Goal: Transaction & Acquisition: Book appointment/travel/reservation

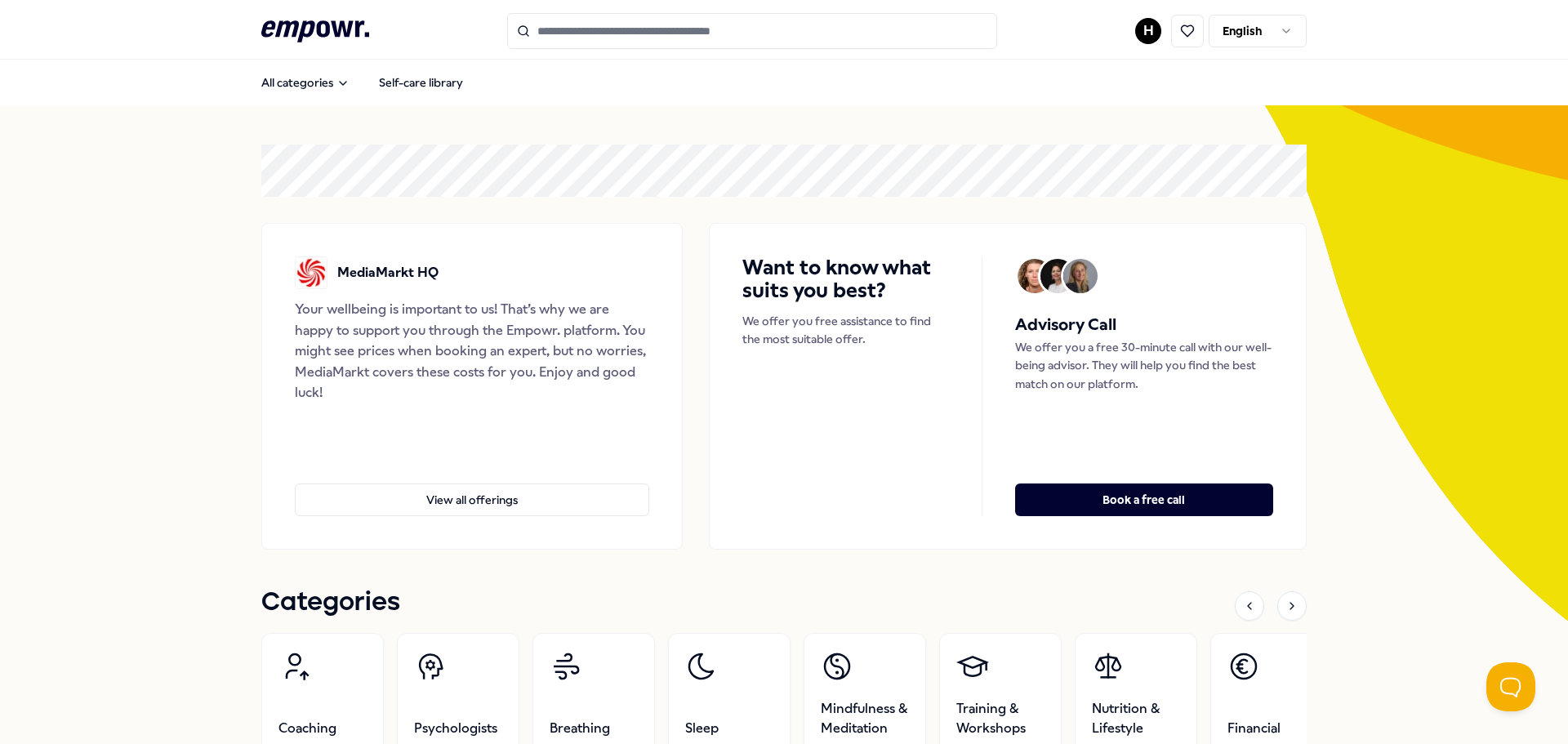
click at [766, 35] on input "Search for products, categories or subcategories" at bounding box center [752, 30] width 490 height 36
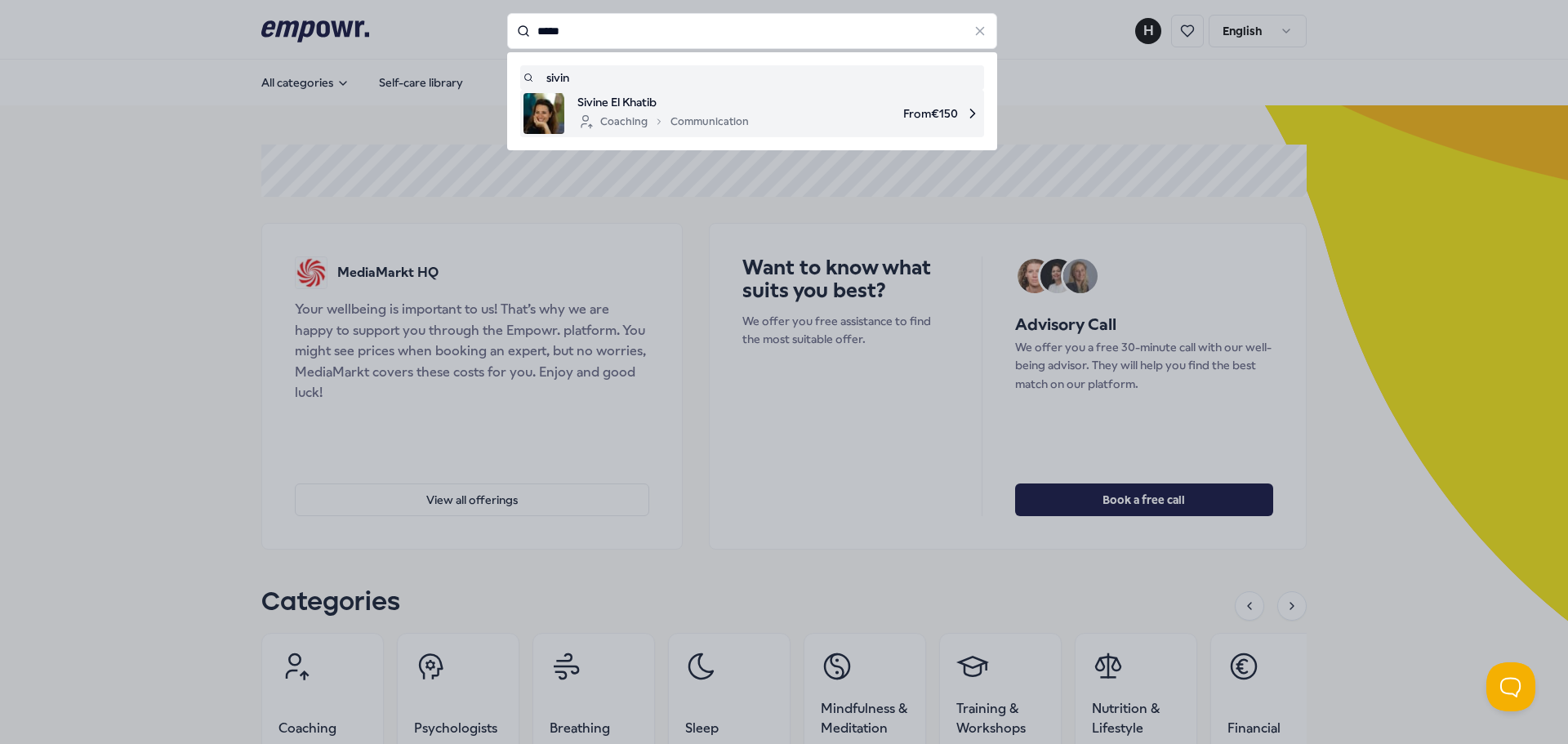
click at [764, 112] on span "From € 150" at bounding box center [871, 113] width 219 height 41
type input "*****"
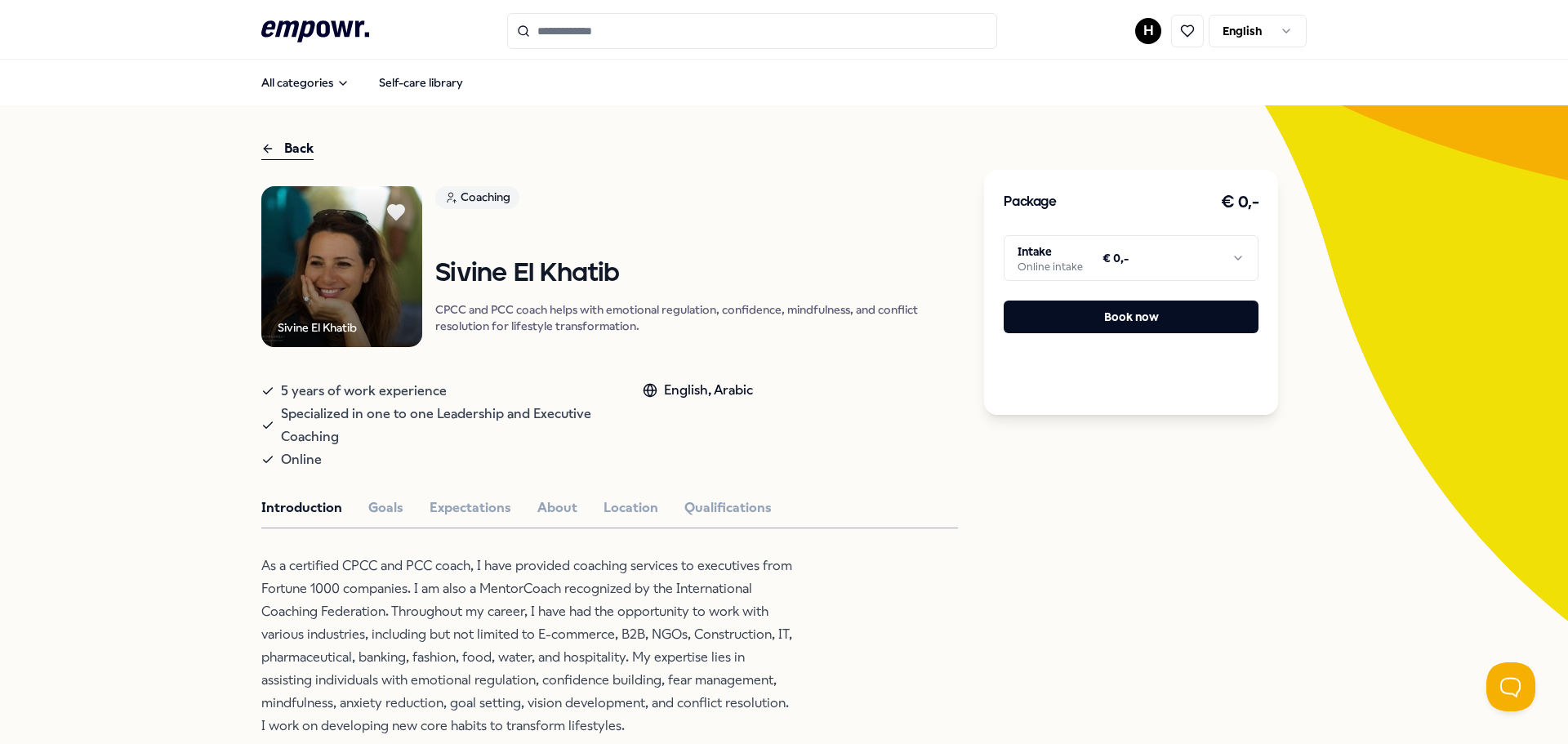
click at [1171, 269] on html ".empowr-logo_svg__cls-1{fill:#03032f} H English All categories Self-care librar…" at bounding box center [784, 372] width 1568 height 744
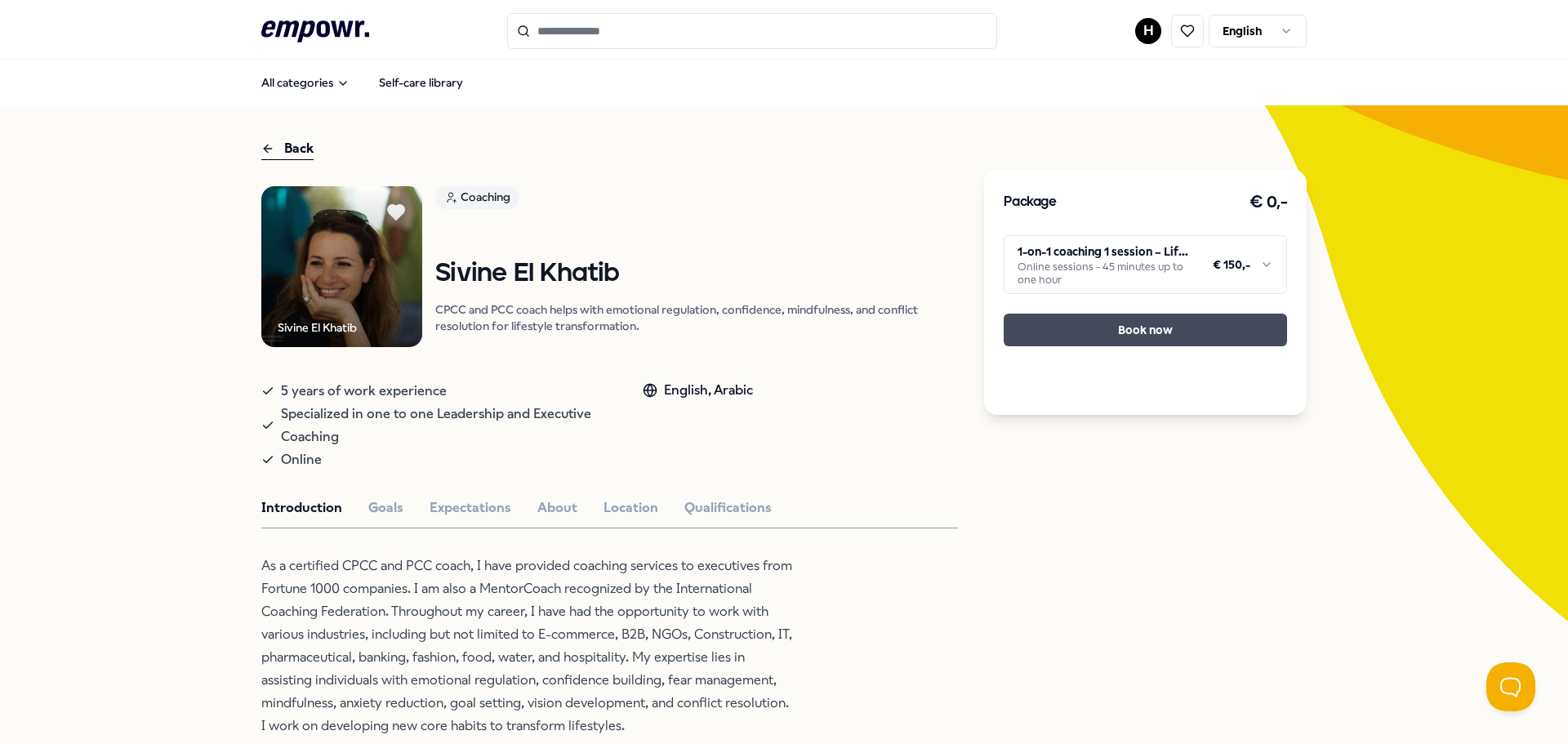
click at [1198, 334] on button "Book now" at bounding box center [1145, 330] width 283 height 33
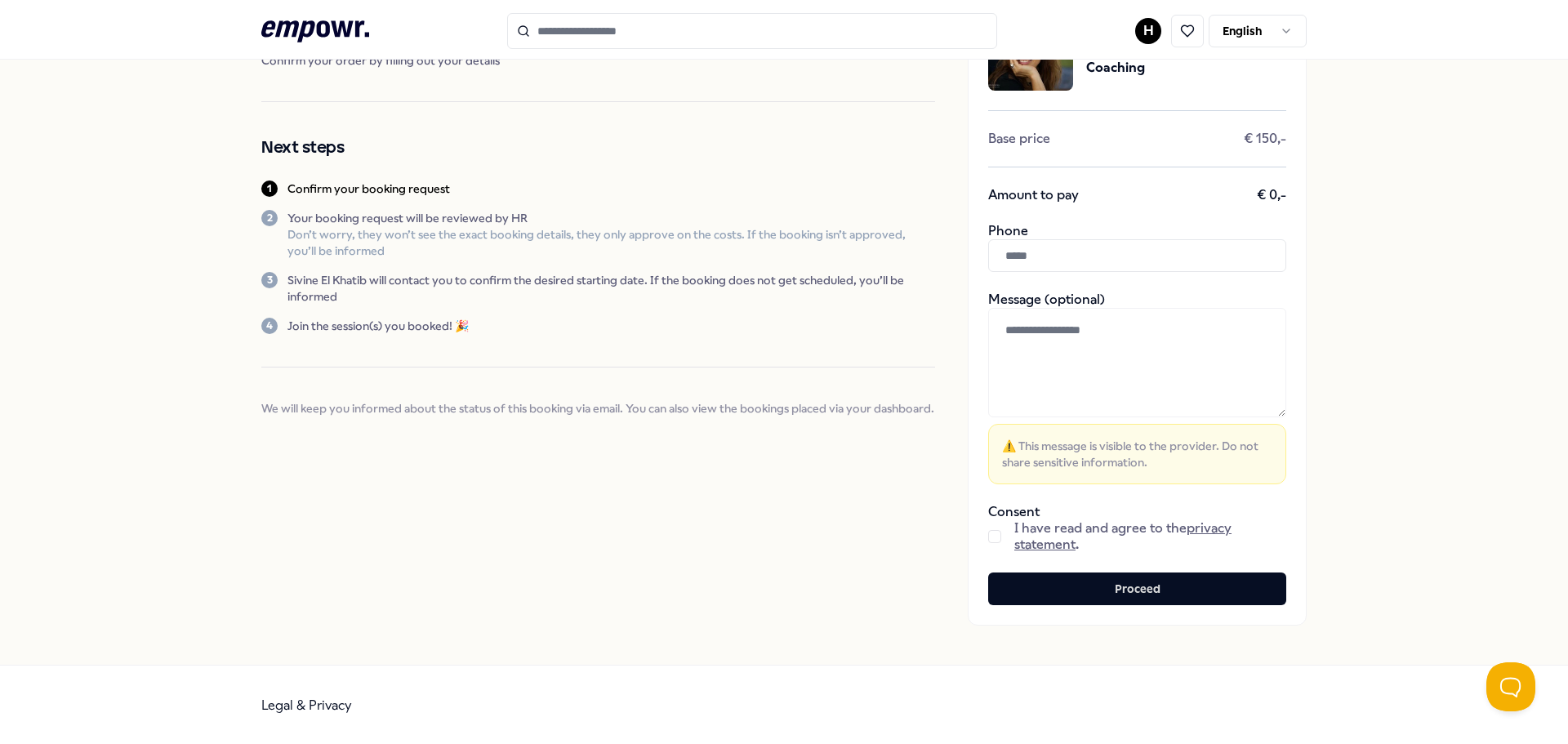
scroll to position [115, 0]
click at [995, 537] on button "button" at bounding box center [995, 535] width 13 height 13
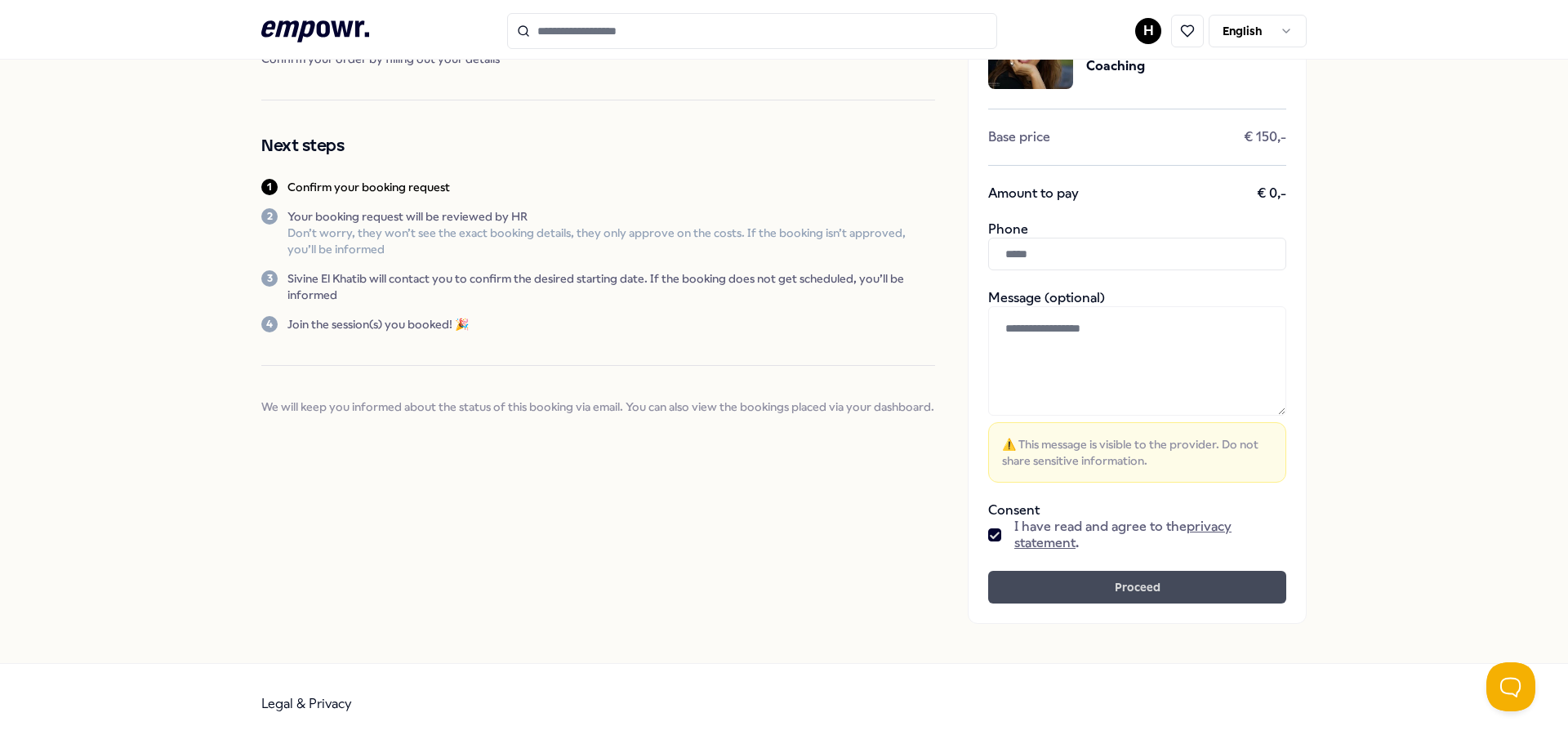
click at [1073, 576] on button "Proceed" at bounding box center [1138, 587] width 298 height 33
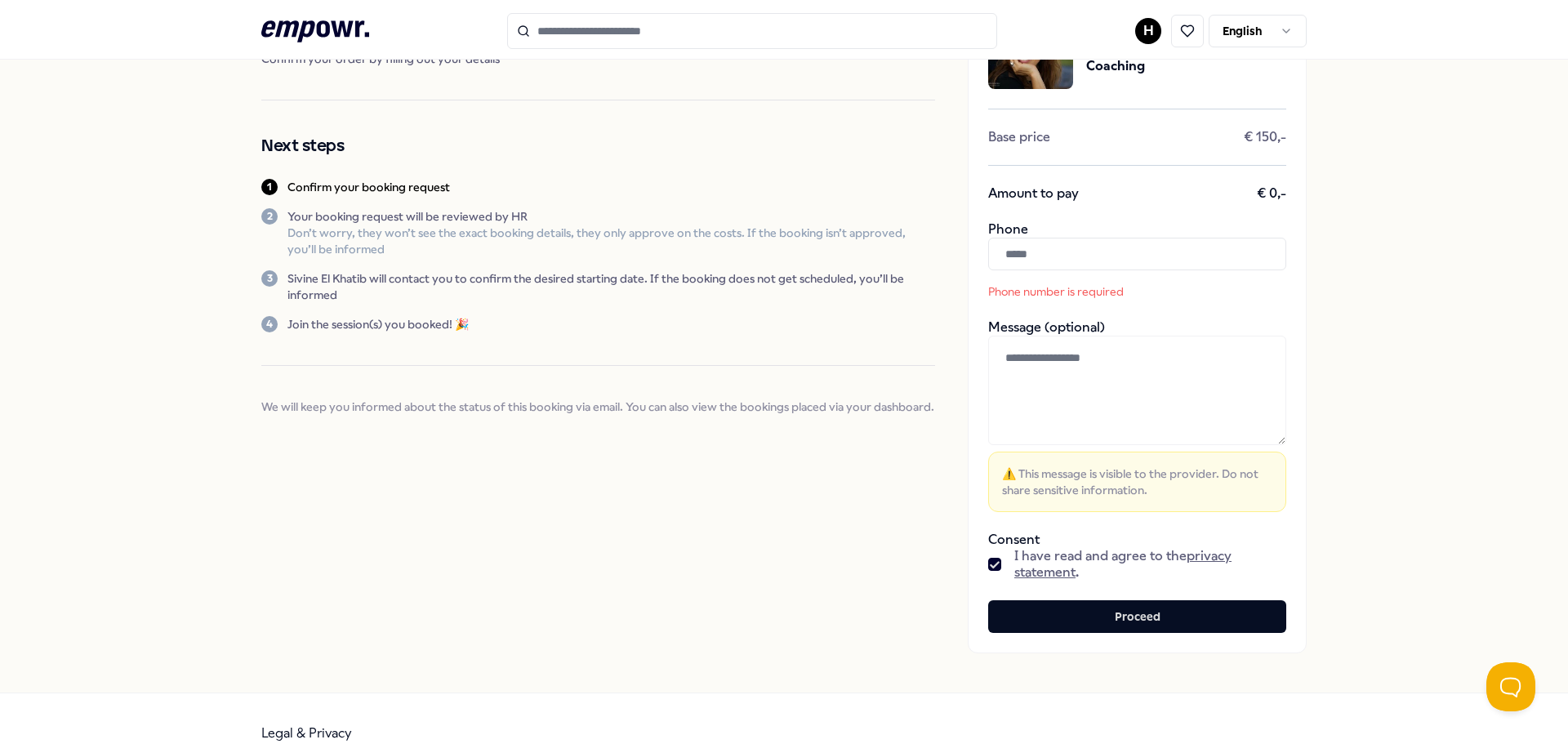
click at [1130, 275] on div "Phone number is required" at bounding box center [1138, 268] width 298 height 62
click at [1130, 261] on input "text" at bounding box center [1138, 254] width 298 height 33
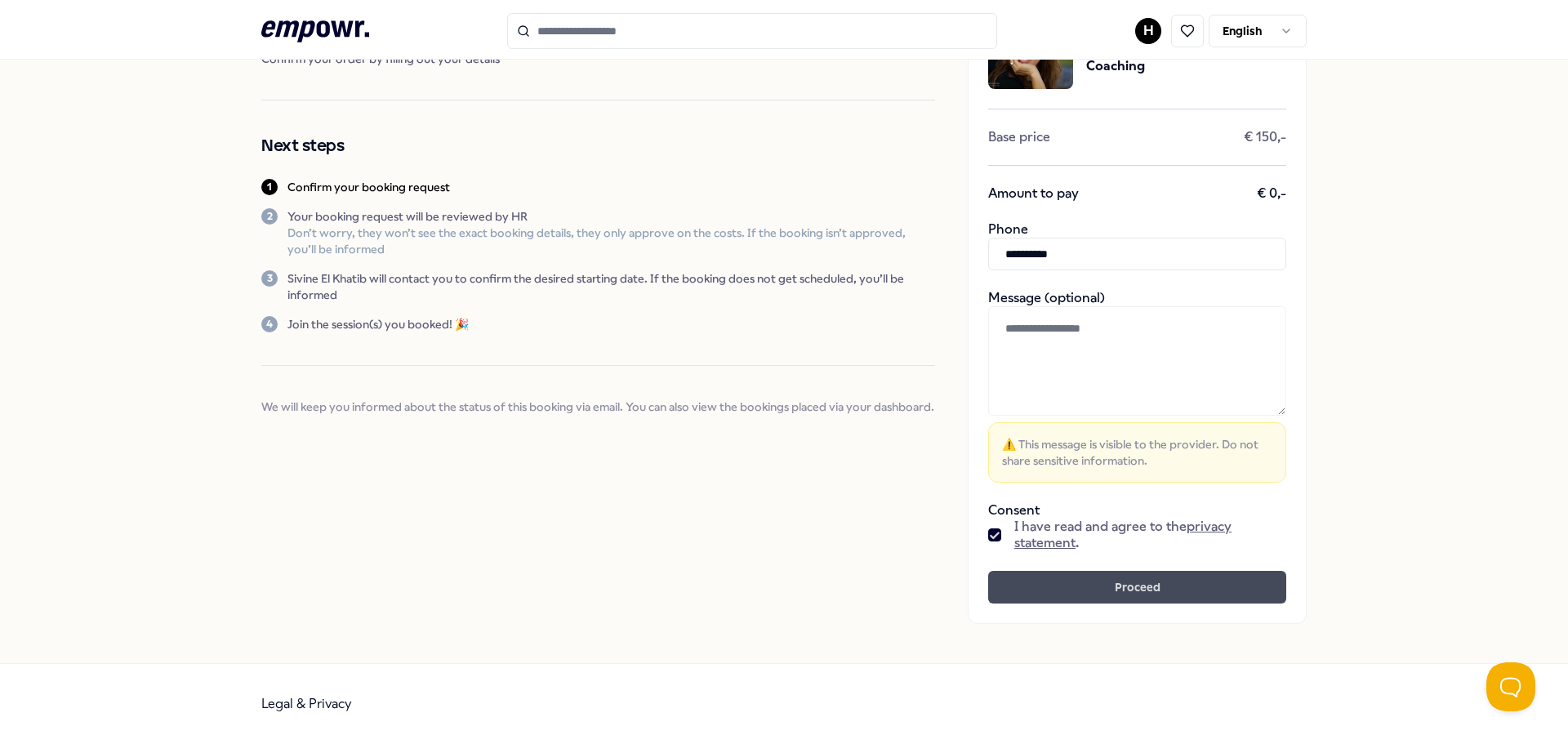
type input "**********"
click at [1172, 573] on button "Proceed" at bounding box center [1138, 587] width 298 height 33
